Goal: Information Seeking & Learning: Learn about a topic

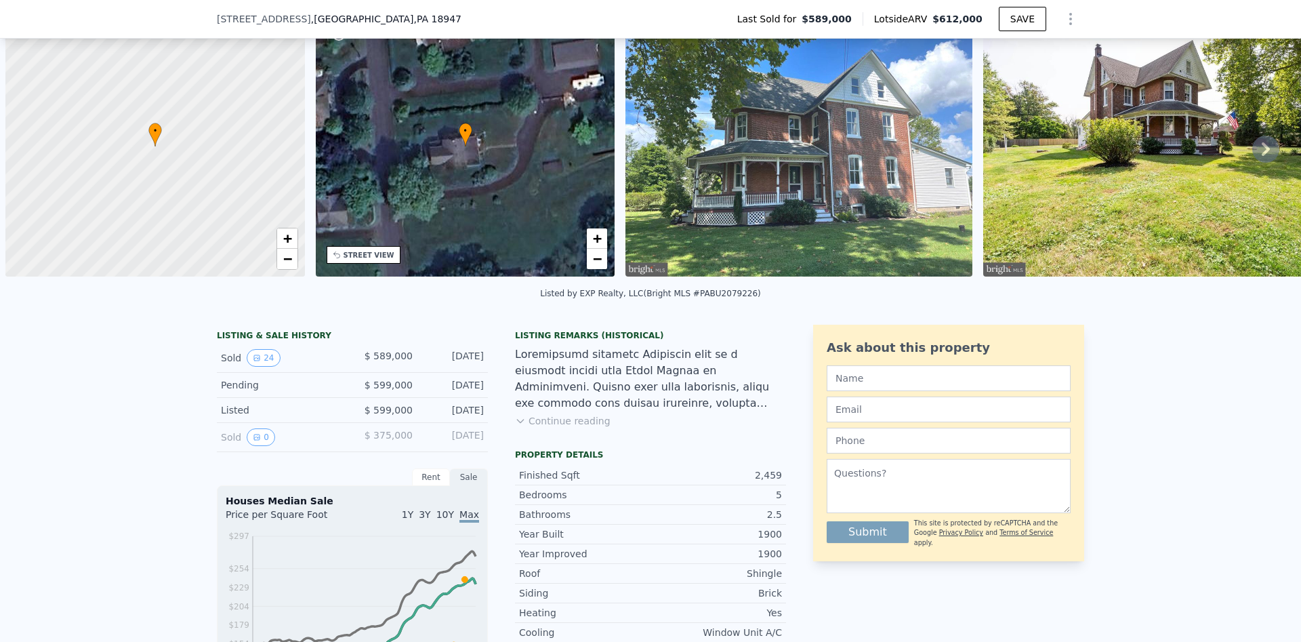
scroll to position [81, 0]
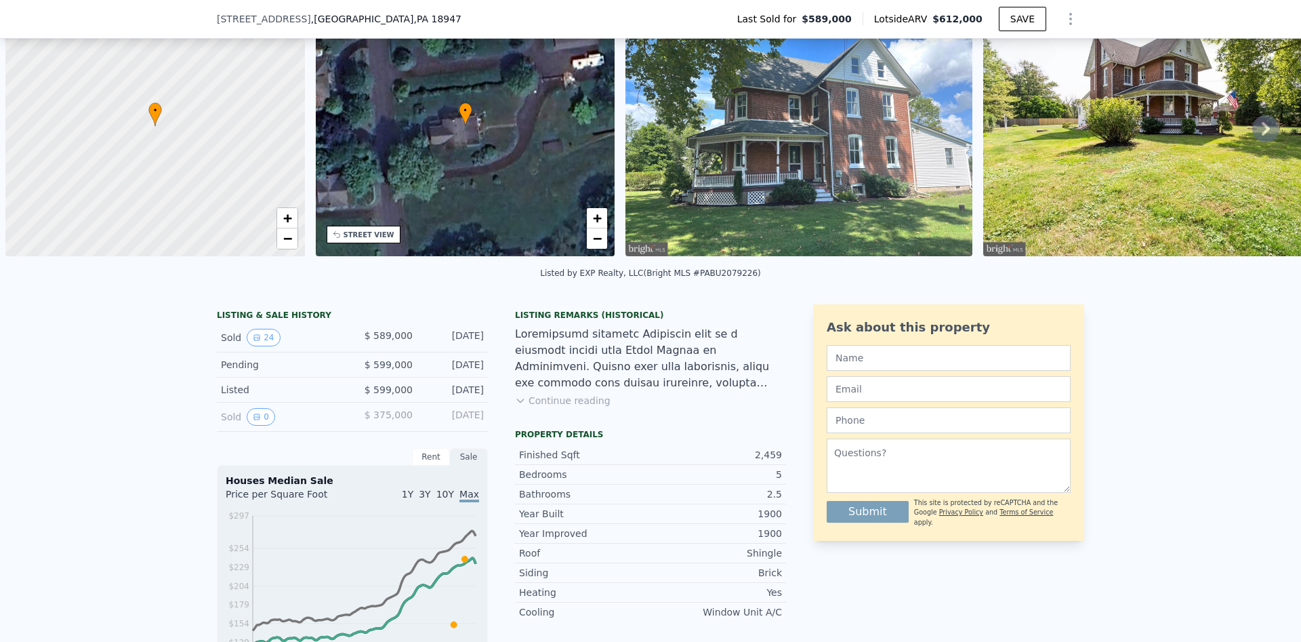
click at [564, 401] on button "Continue reading" at bounding box center [563, 401] width 96 height 14
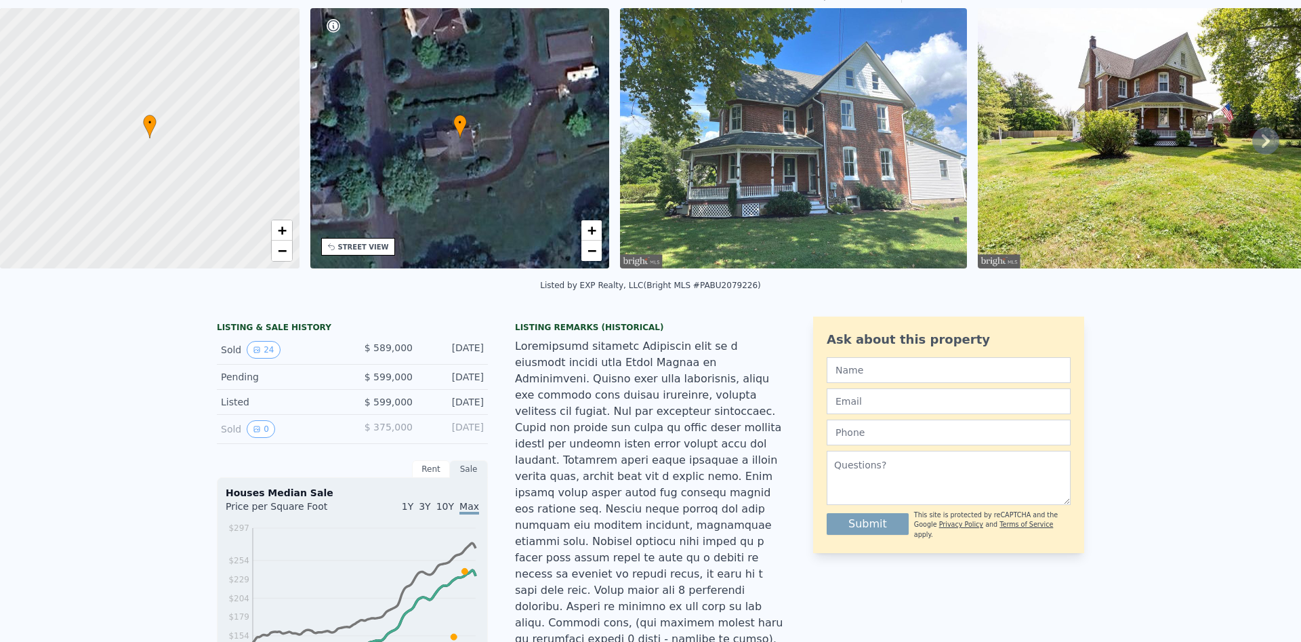
scroll to position [5, 0]
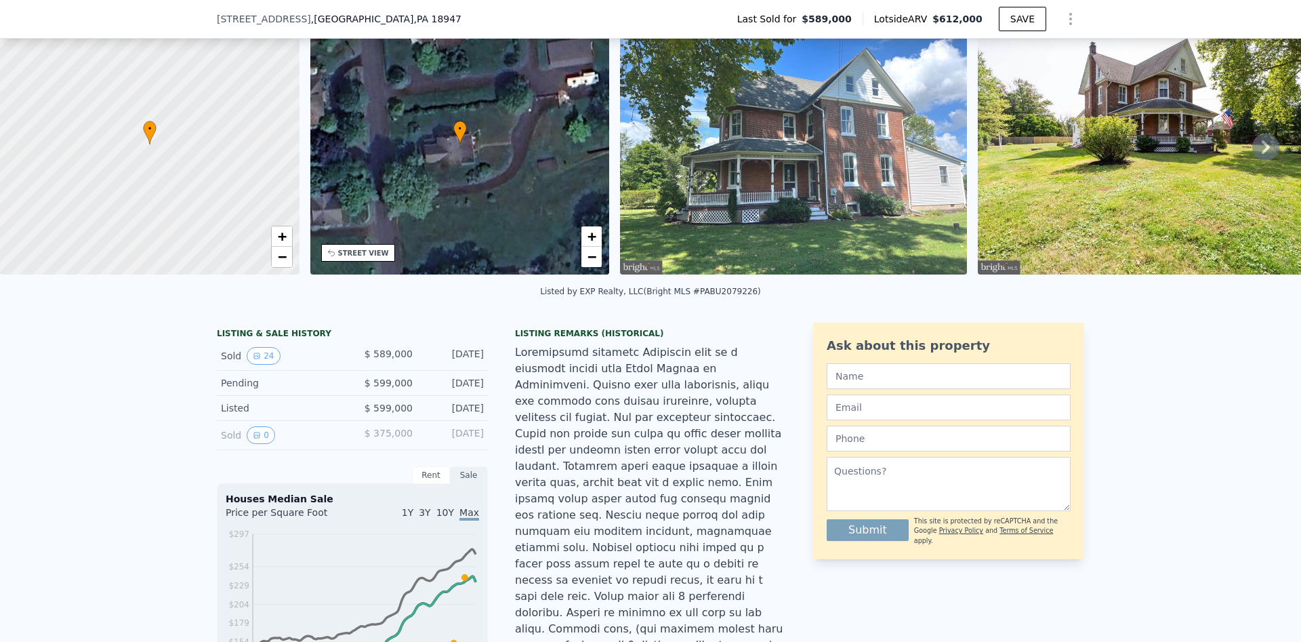
click at [543, 423] on div at bounding box center [650, 547] width 271 height 407
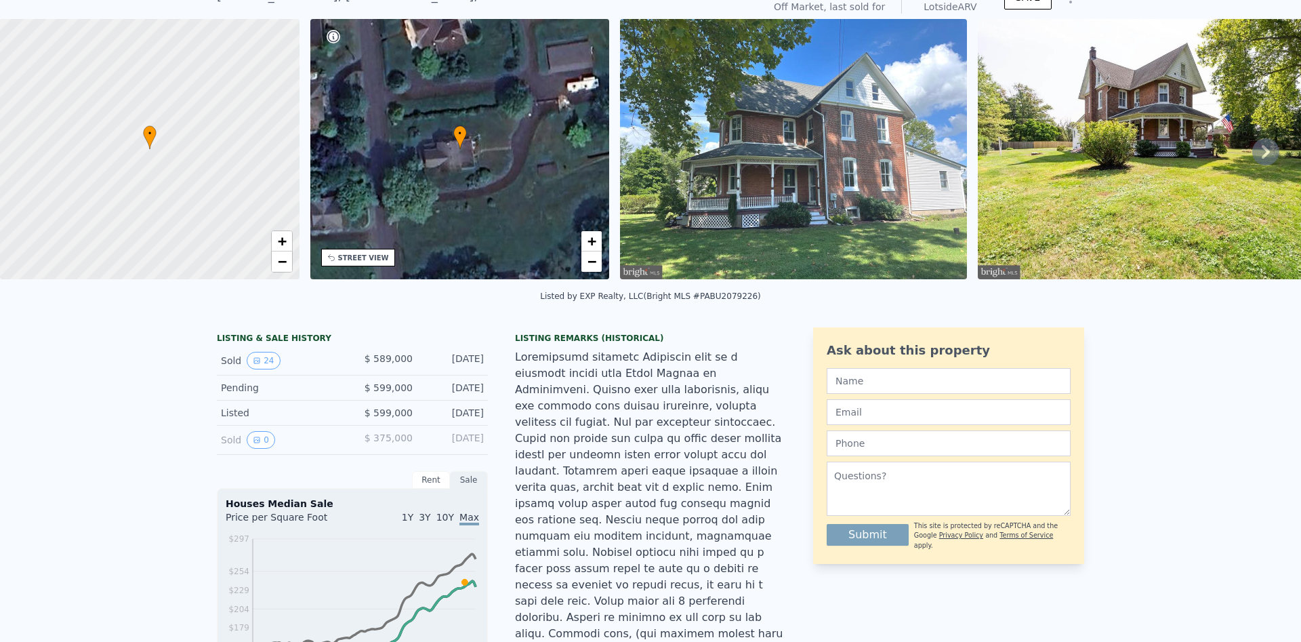
click at [264, 243] on div at bounding box center [149, 149] width 359 height 312
click at [260, 161] on div at bounding box center [149, 149] width 359 height 312
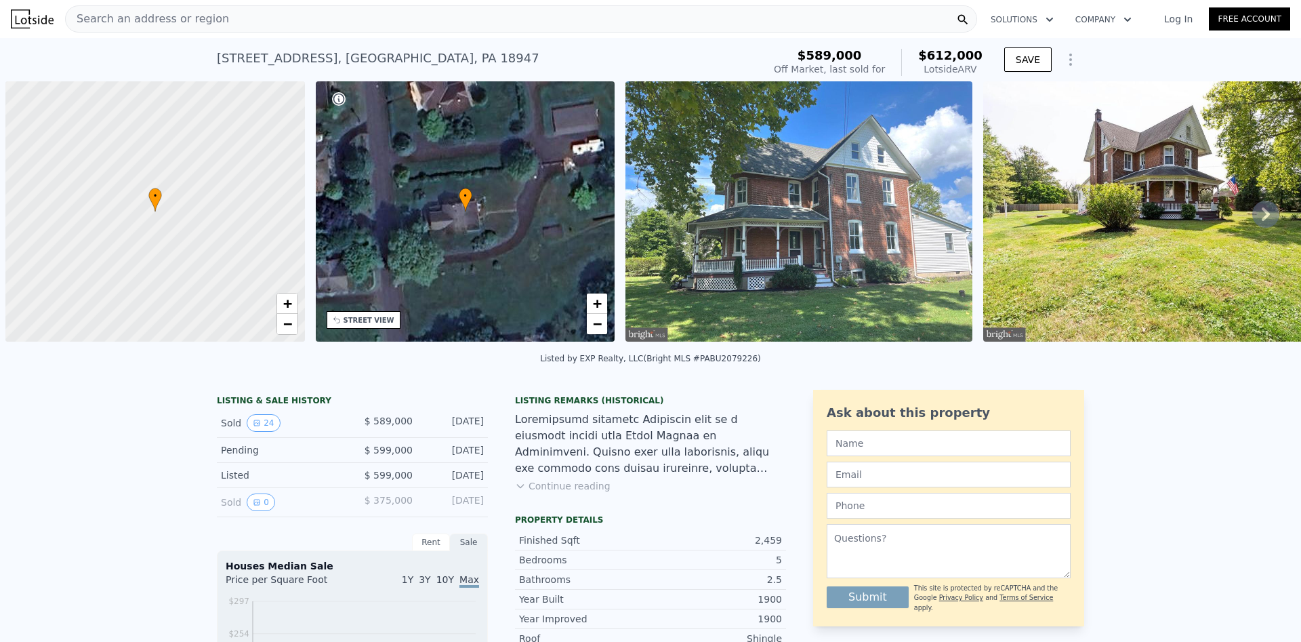
scroll to position [0, 5]
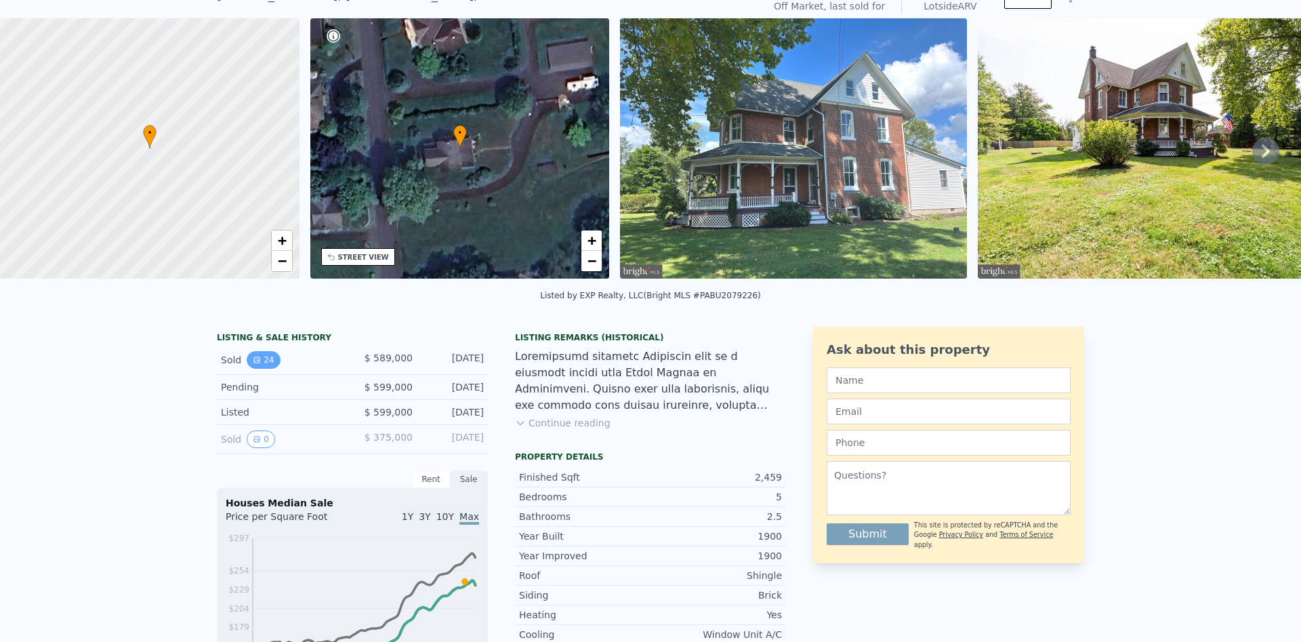
click at [253, 356] on icon "View historical data" at bounding box center [257, 360] width 8 height 8
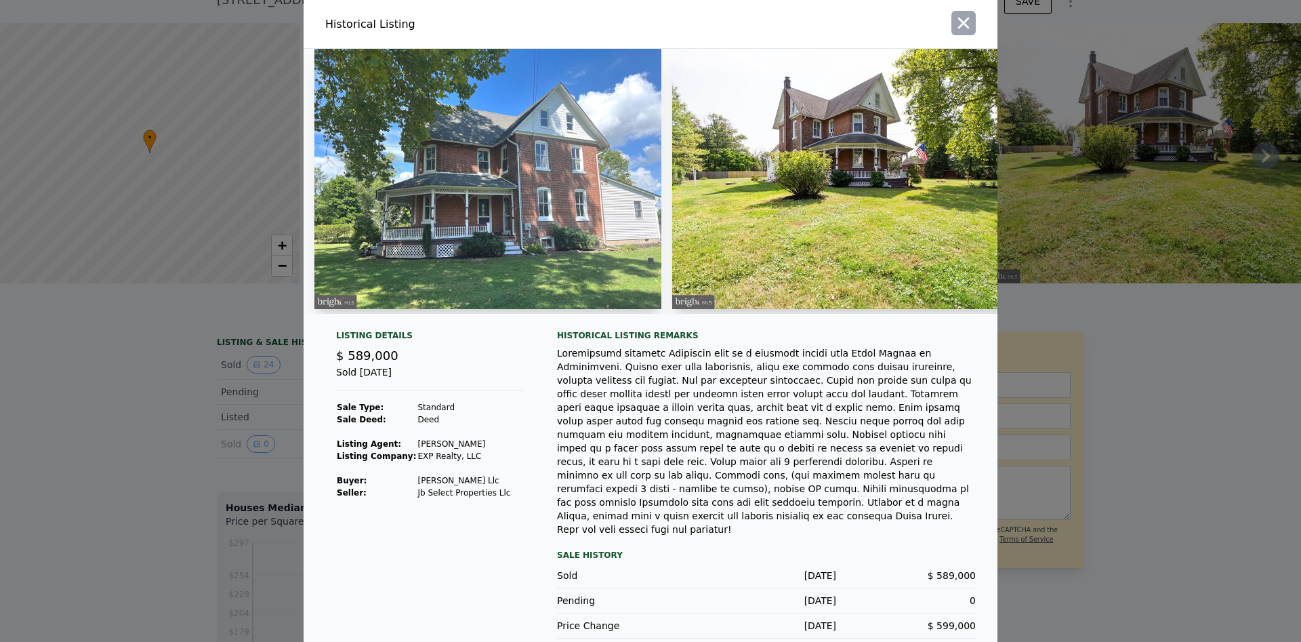
click at [965, 29] on icon "button" at bounding box center [964, 24] width 12 height 12
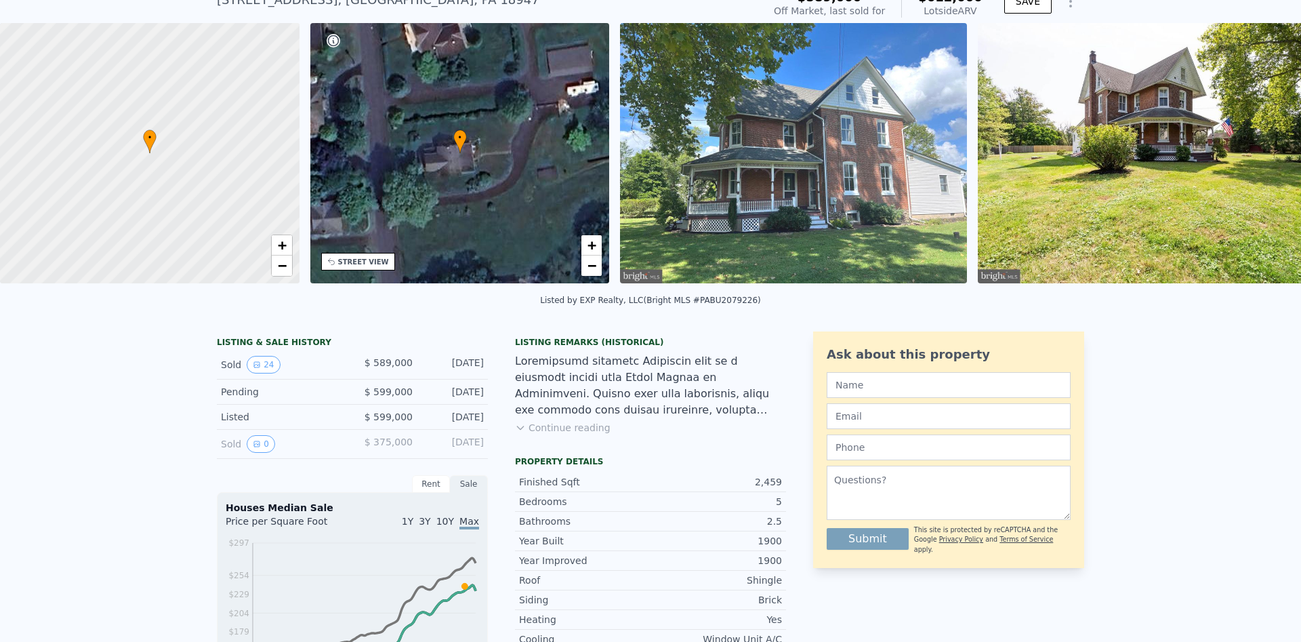
scroll to position [0, 978]
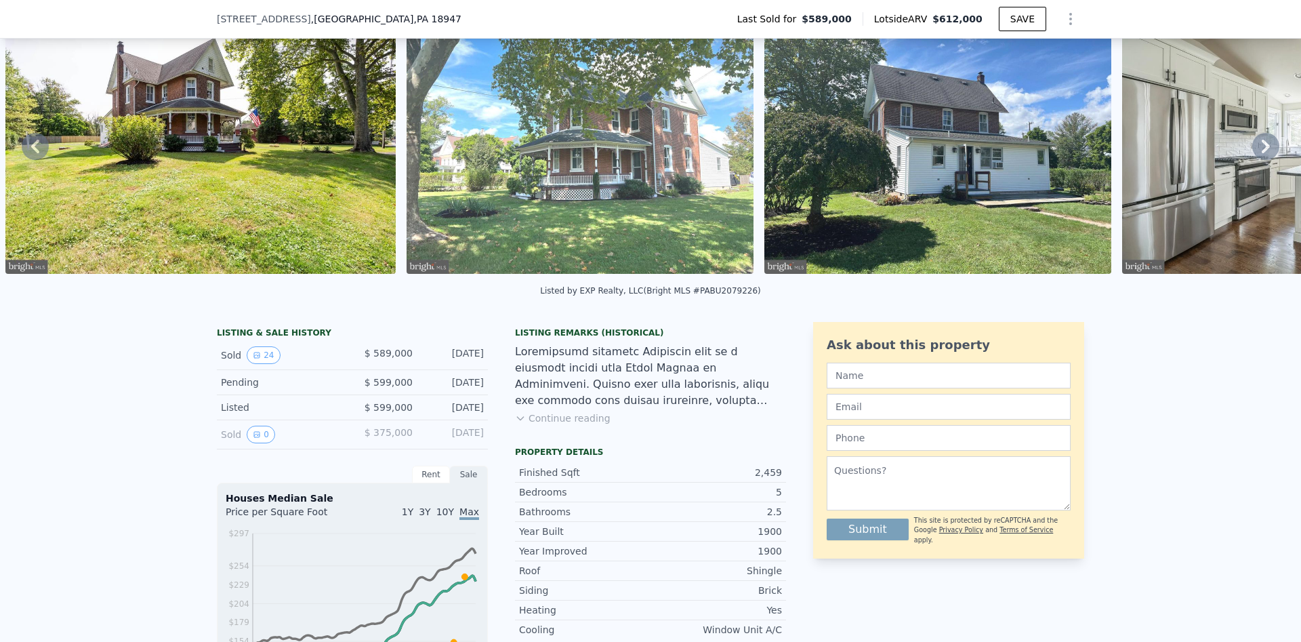
click at [260, 273] on img at bounding box center [200, 144] width 390 height 260
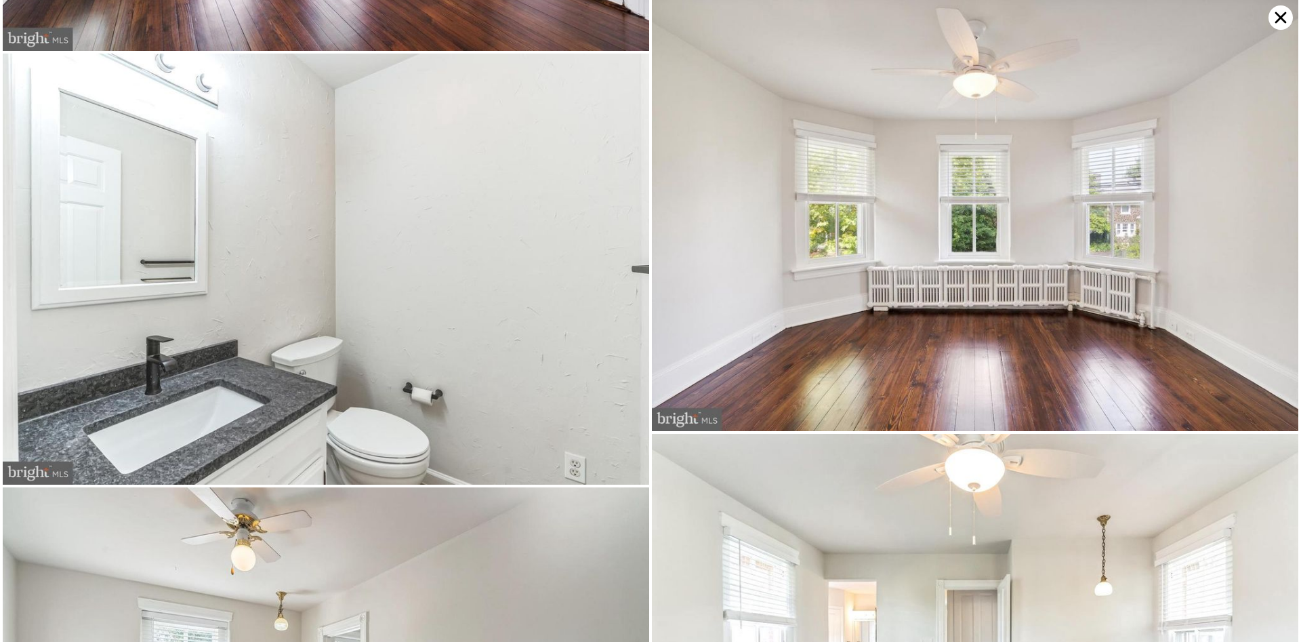
scroll to position [63, 0]
